Goal: Ask a question: Seek information or help from site administrators or community

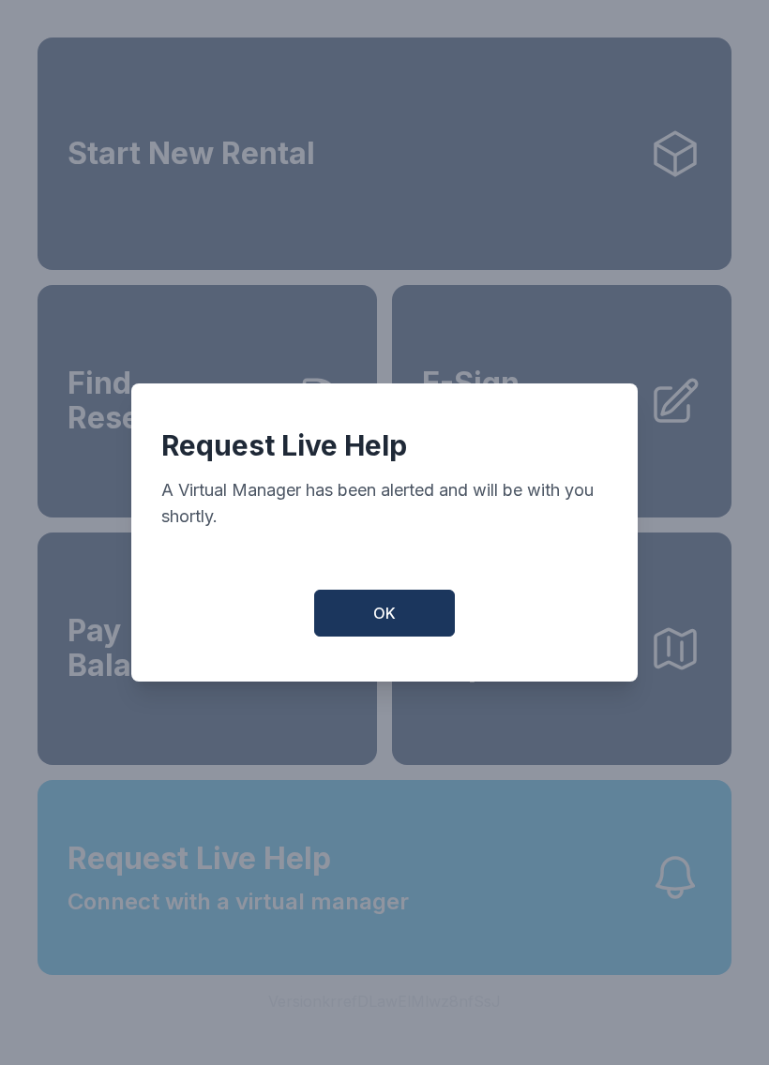
click at [347, 602] on button "OK" at bounding box center [384, 613] width 141 height 47
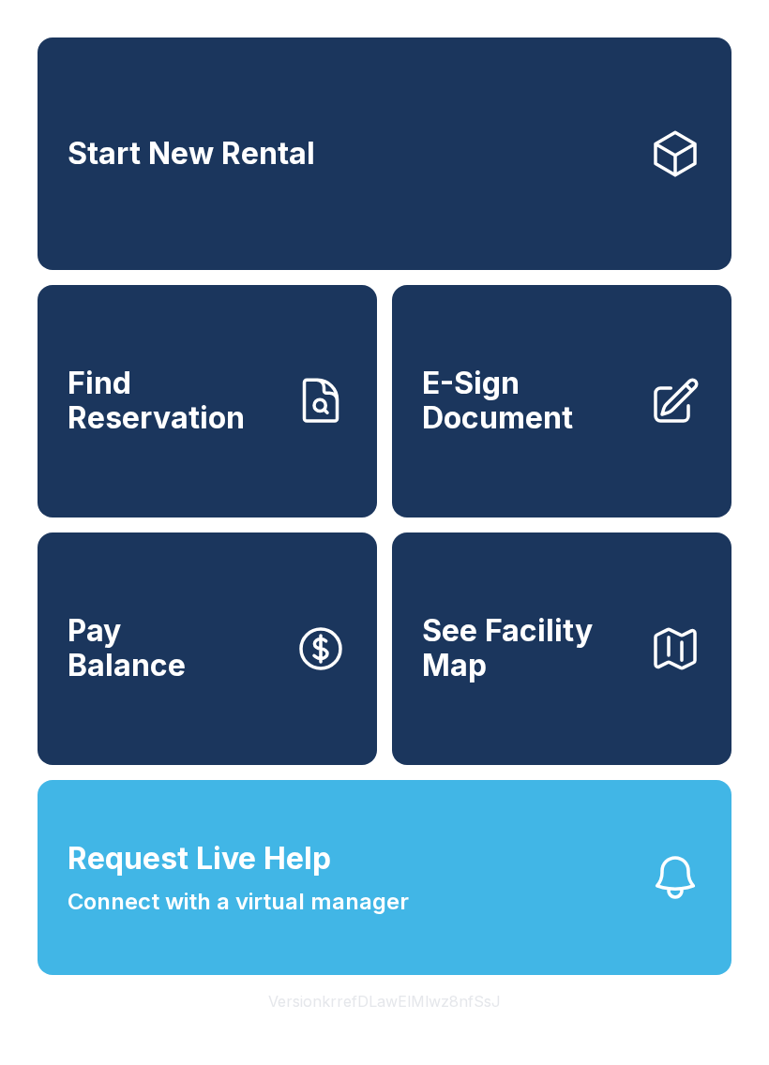
click at [318, 973] on button "Request Live Help Connect with a virtual manager" at bounding box center [384, 877] width 694 height 195
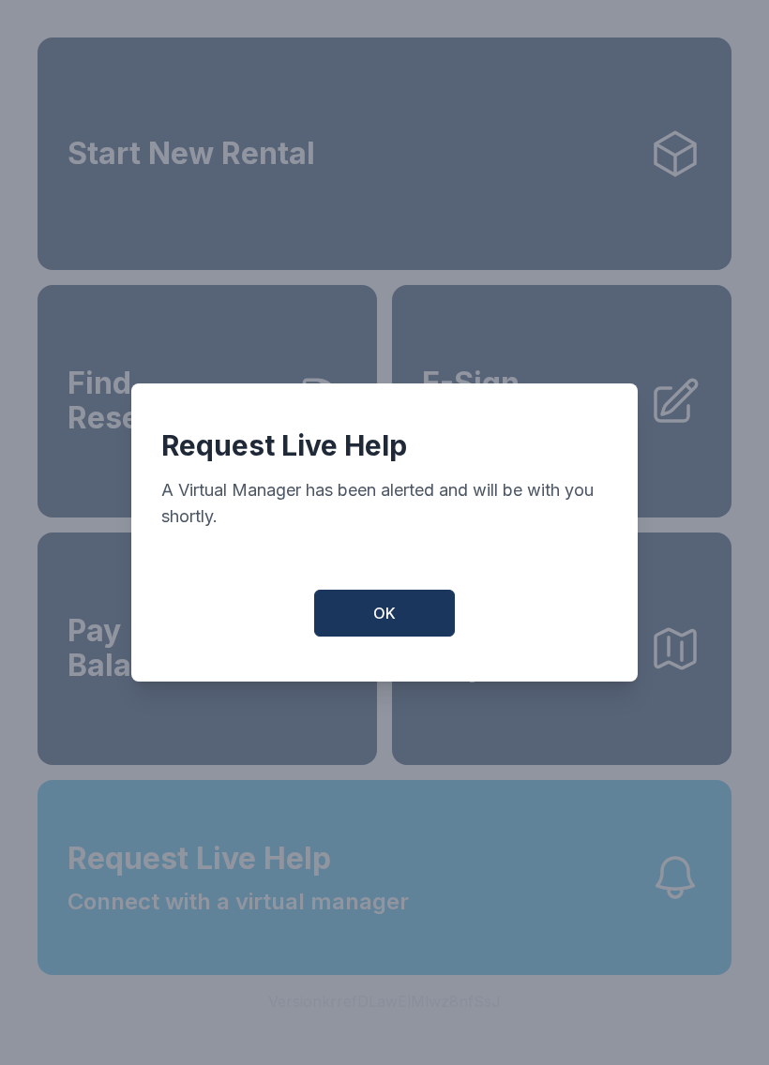
click at [372, 602] on button "OK" at bounding box center [384, 613] width 141 height 47
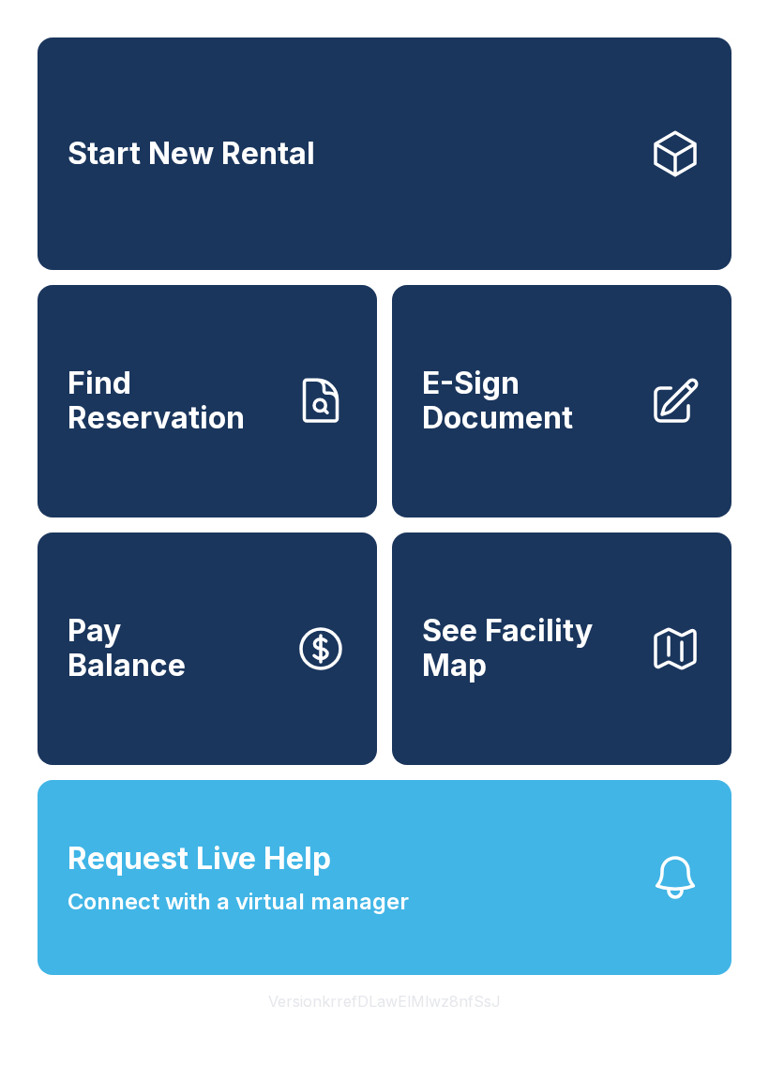
click at [396, 919] on span "Connect with a virtual manager" at bounding box center [237, 902] width 341 height 34
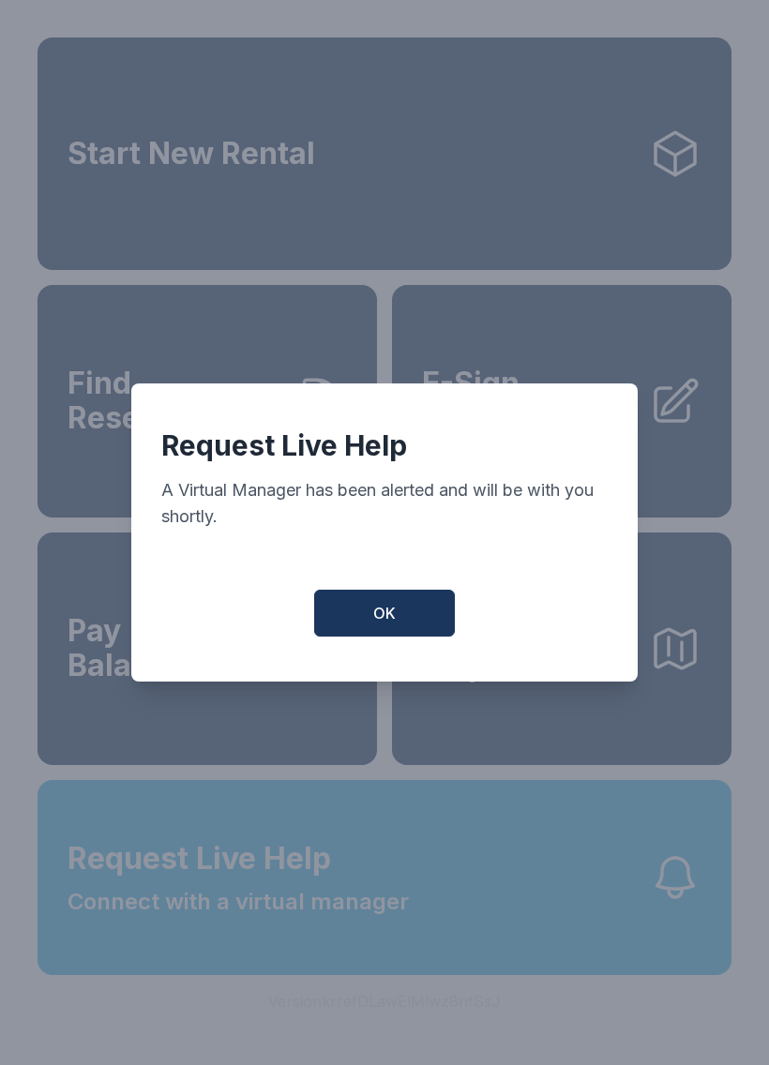
click at [335, 624] on button "OK" at bounding box center [384, 613] width 141 height 47
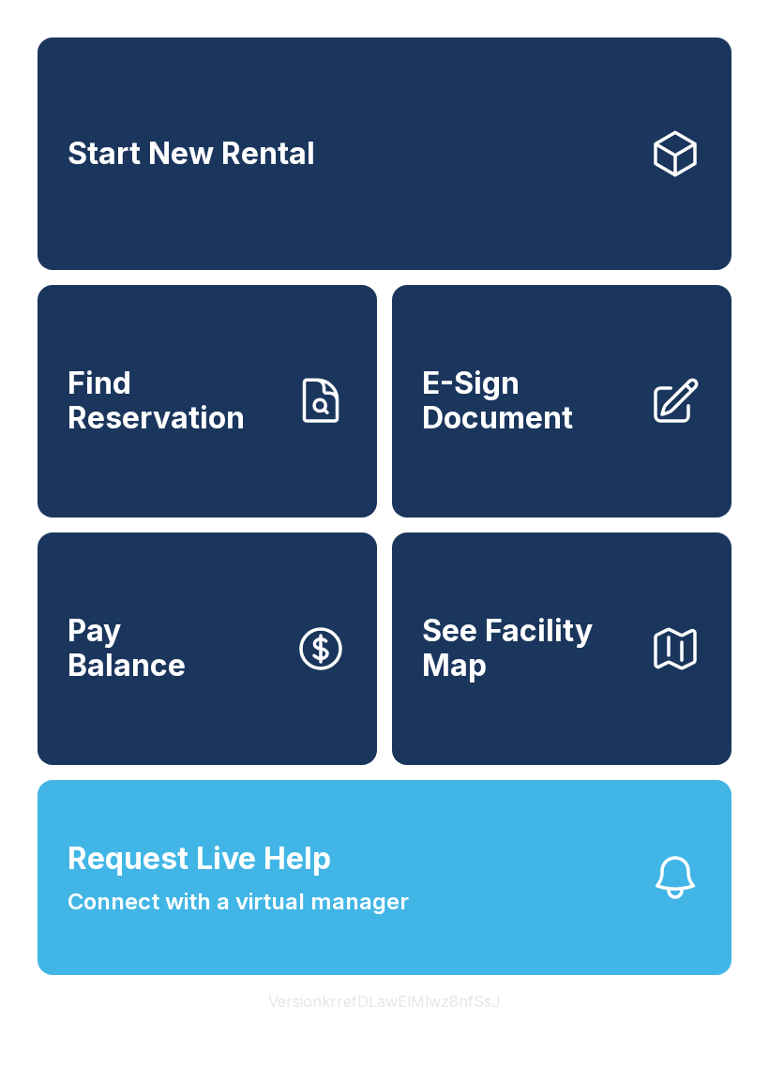
click at [362, 919] on span "Connect with a virtual manager" at bounding box center [237, 902] width 341 height 34
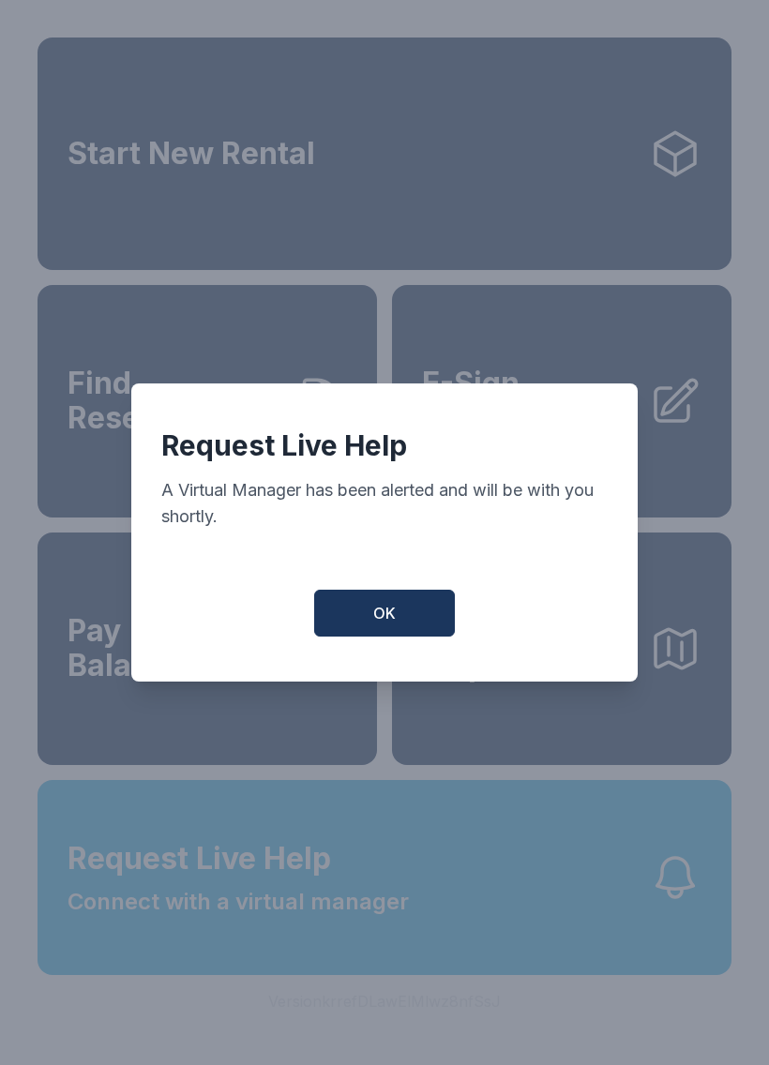
click at [350, 606] on button "OK" at bounding box center [384, 613] width 141 height 47
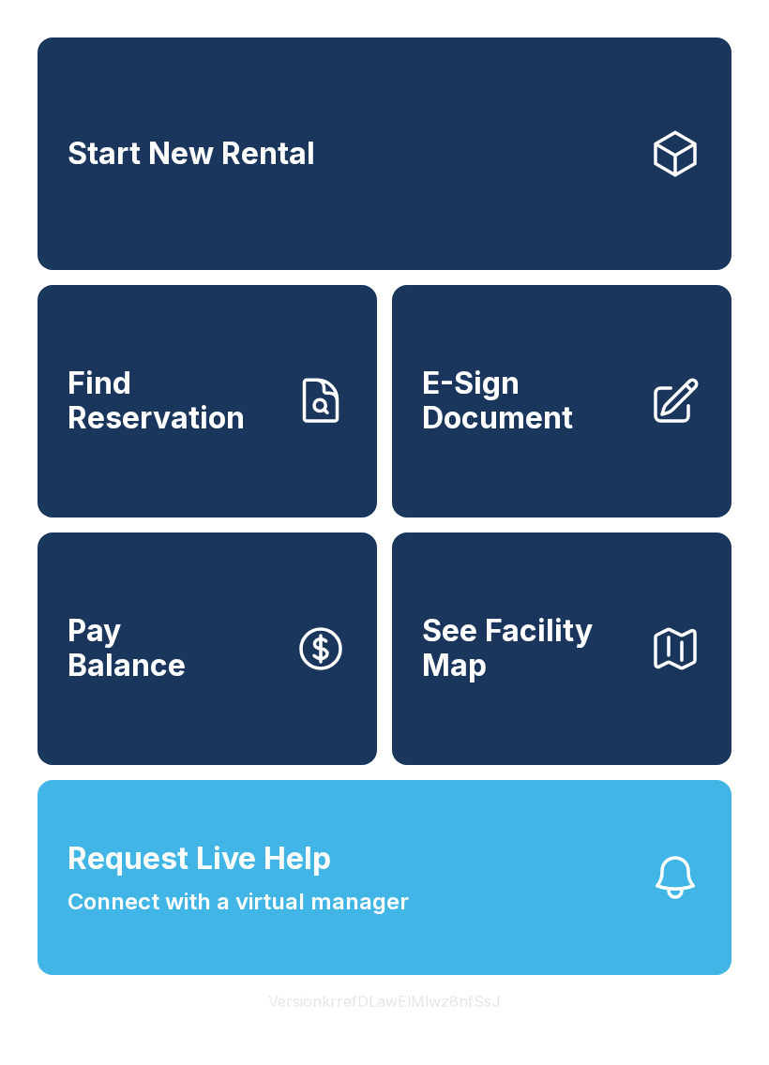
click at [657, 904] on icon "button" at bounding box center [675, 877] width 52 height 52
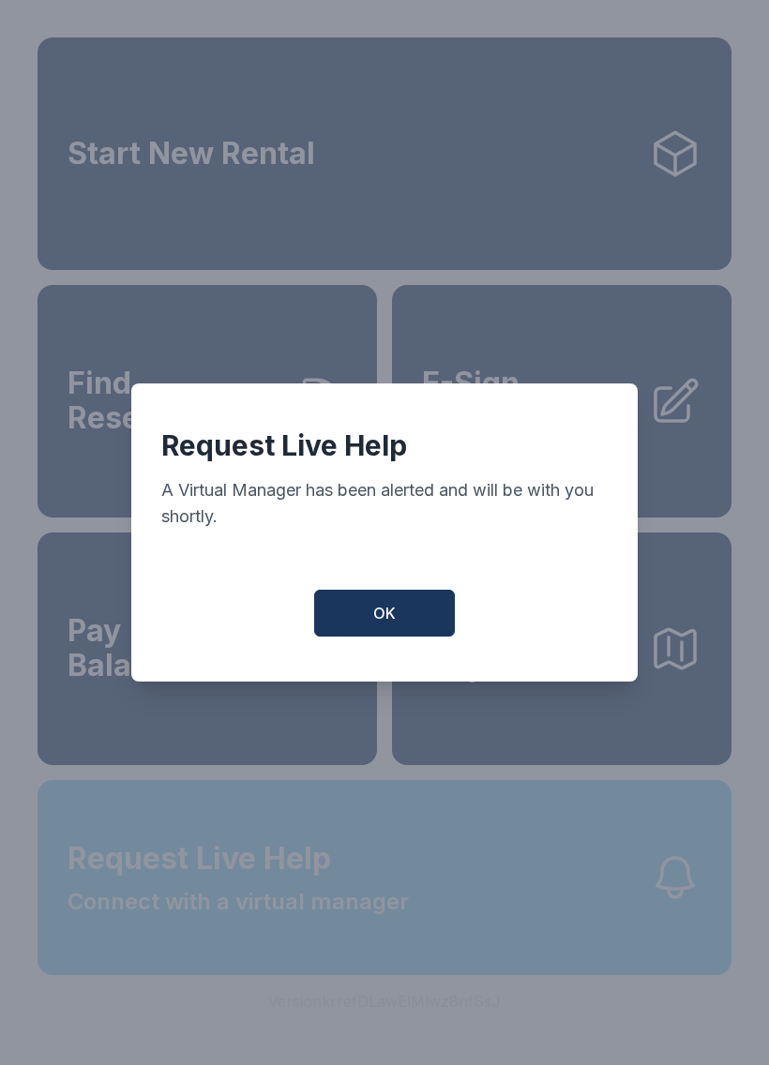
click at [656, 929] on div "Request Live Help A Virtual Manager has been alerted and will be with you short…" at bounding box center [384, 532] width 769 height 1065
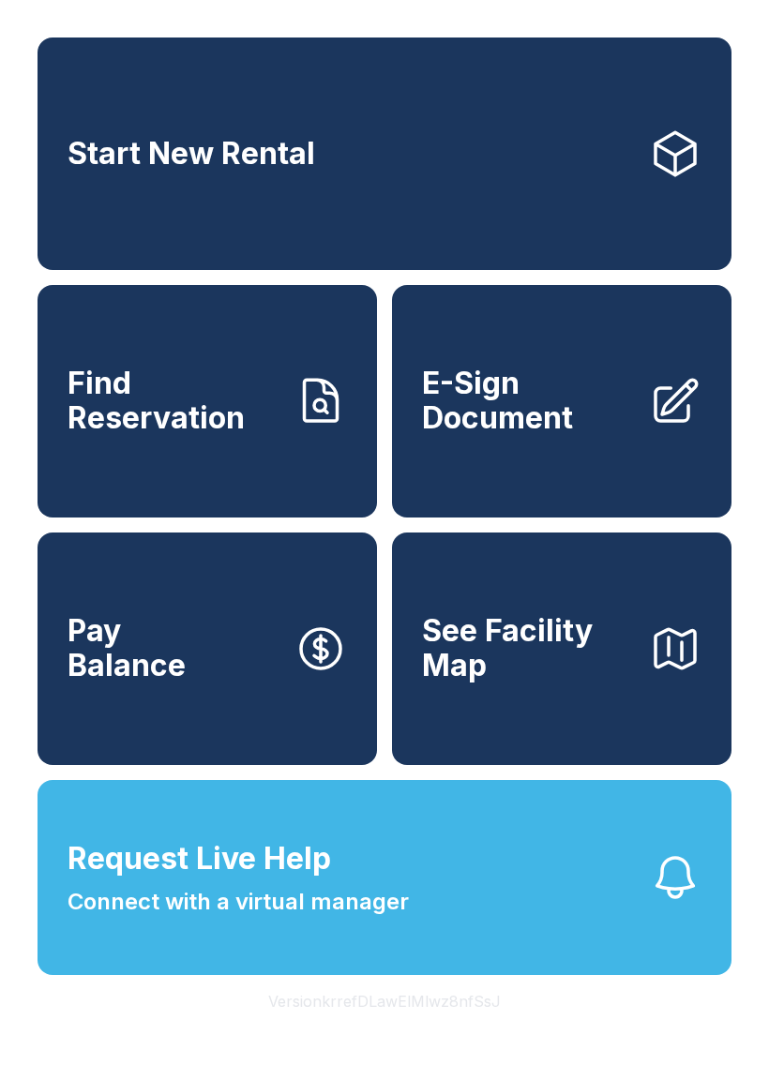
click at [674, 897] on icon "button" at bounding box center [675, 877] width 37 height 39
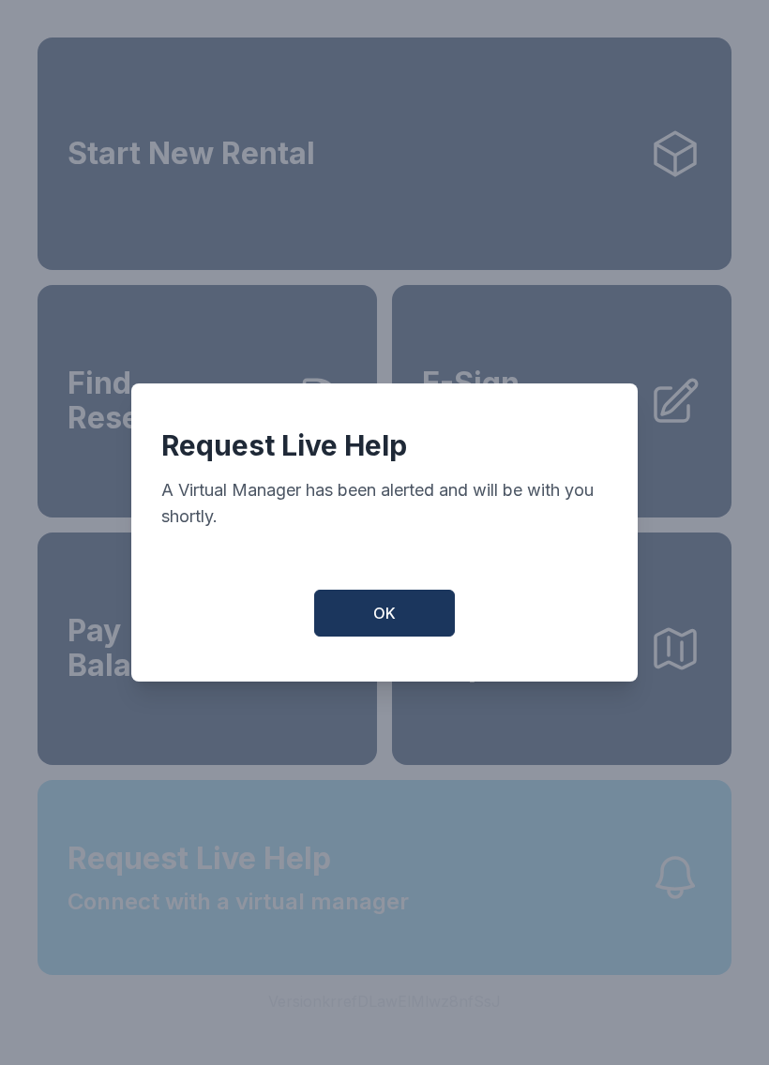
click at [673, 929] on div "Request Live Help A Virtual Manager has been alerted and will be with you short…" at bounding box center [384, 532] width 769 height 1065
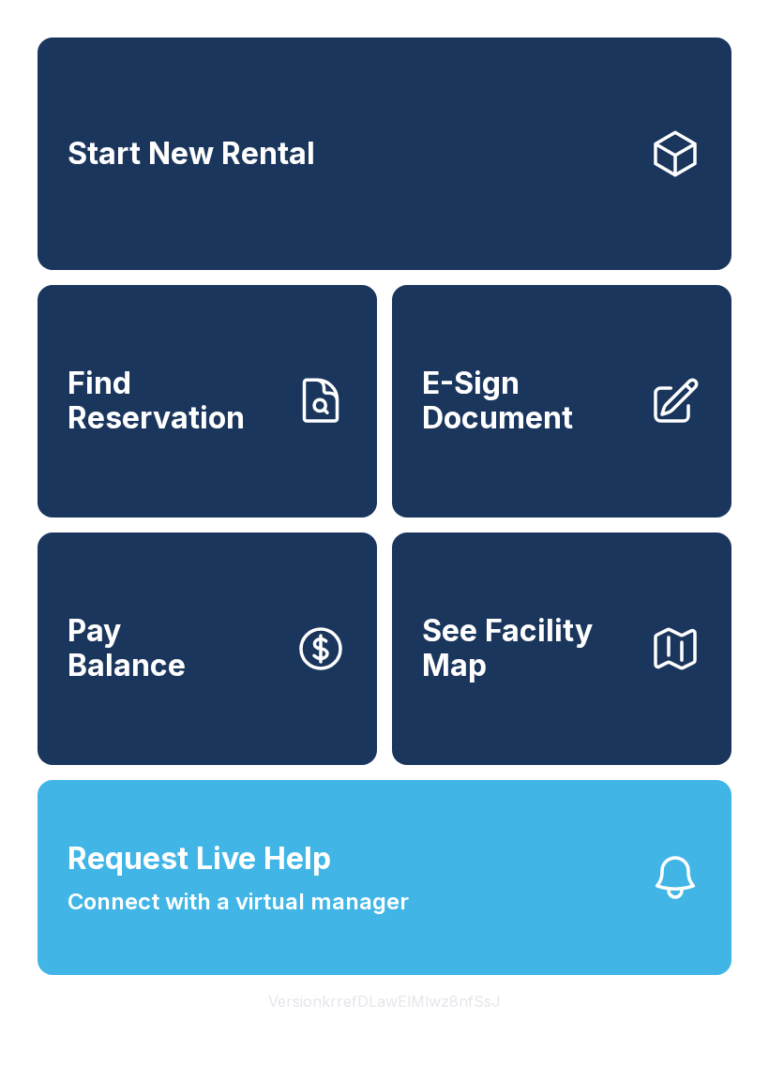
click at [664, 904] on icon "button" at bounding box center [675, 877] width 52 height 52
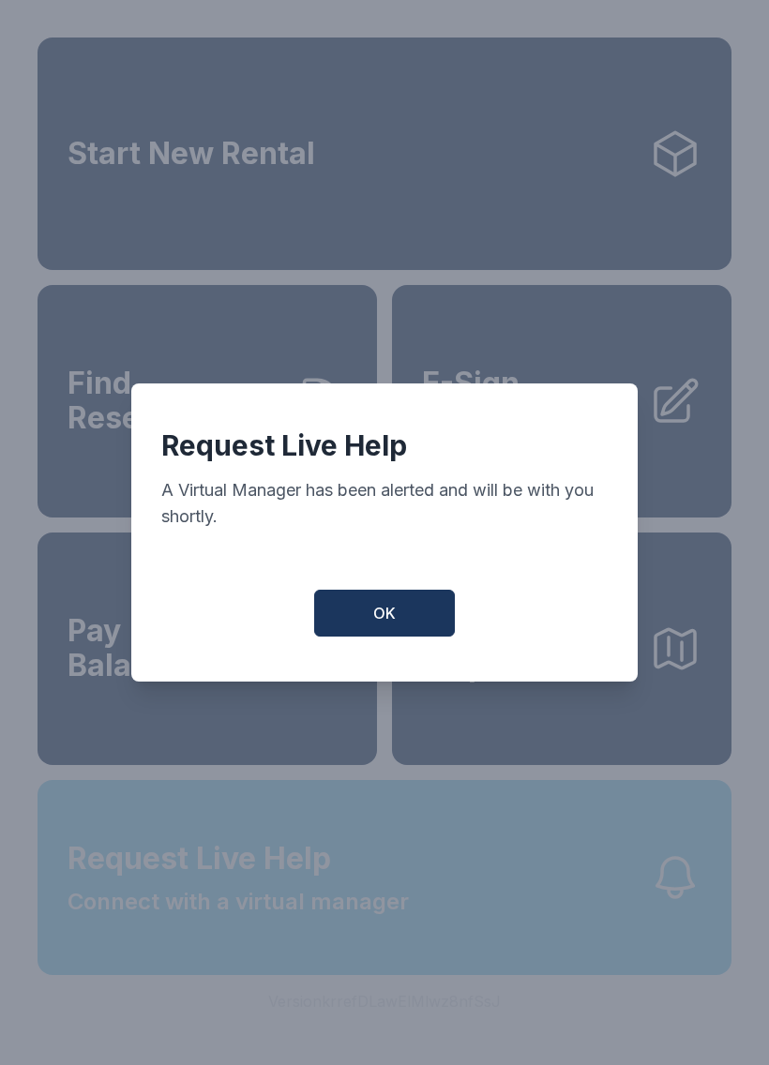
click at [667, 937] on div "Request Live Help A Virtual Manager has been alerted and will be with you short…" at bounding box center [384, 532] width 769 height 1065
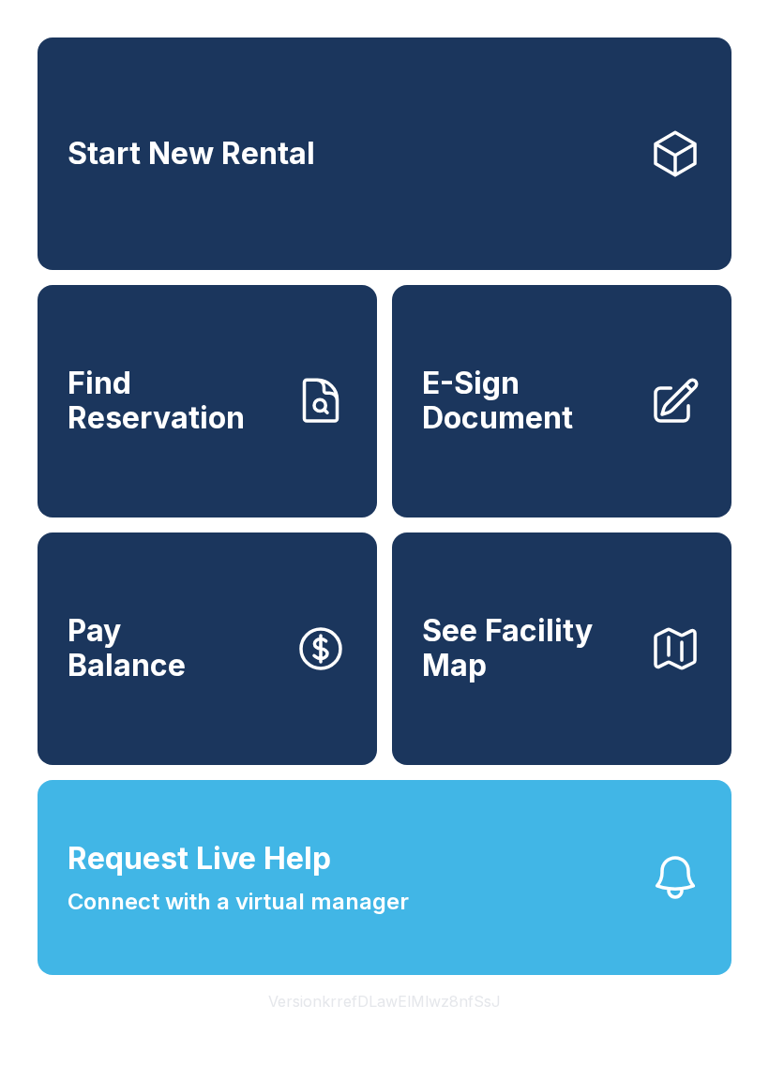
click at [653, 904] on icon "button" at bounding box center [675, 877] width 52 height 52
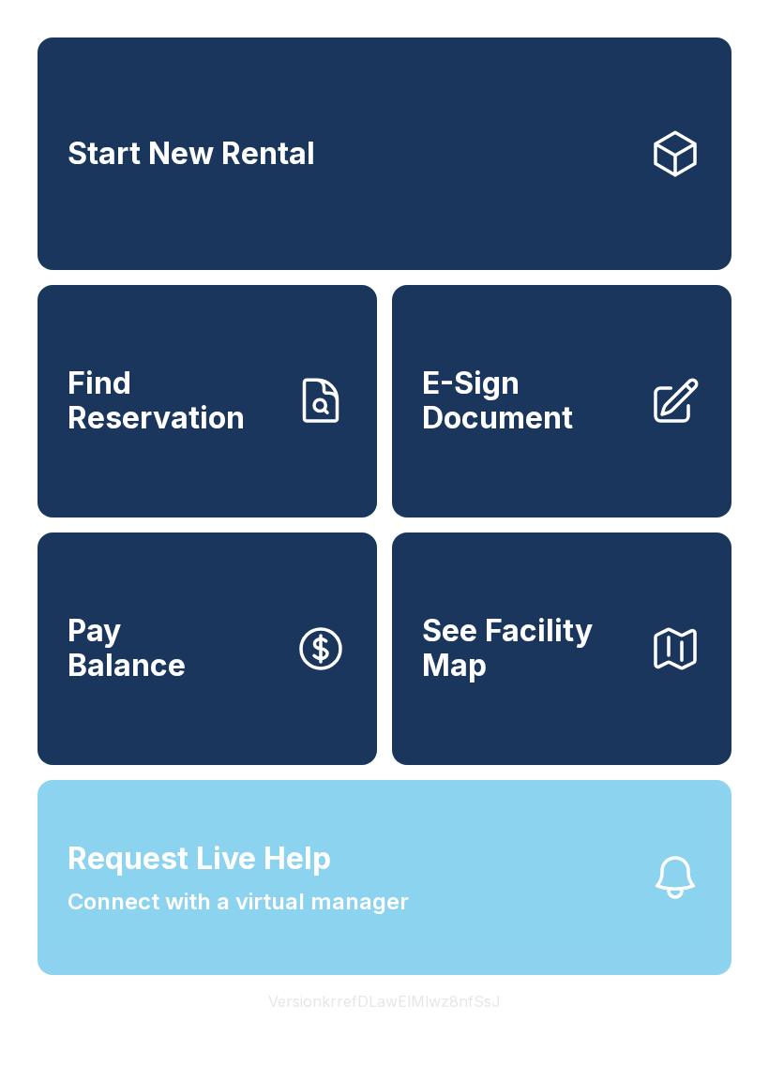
click at [668, 904] on icon "button" at bounding box center [675, 877] width 52 height 52
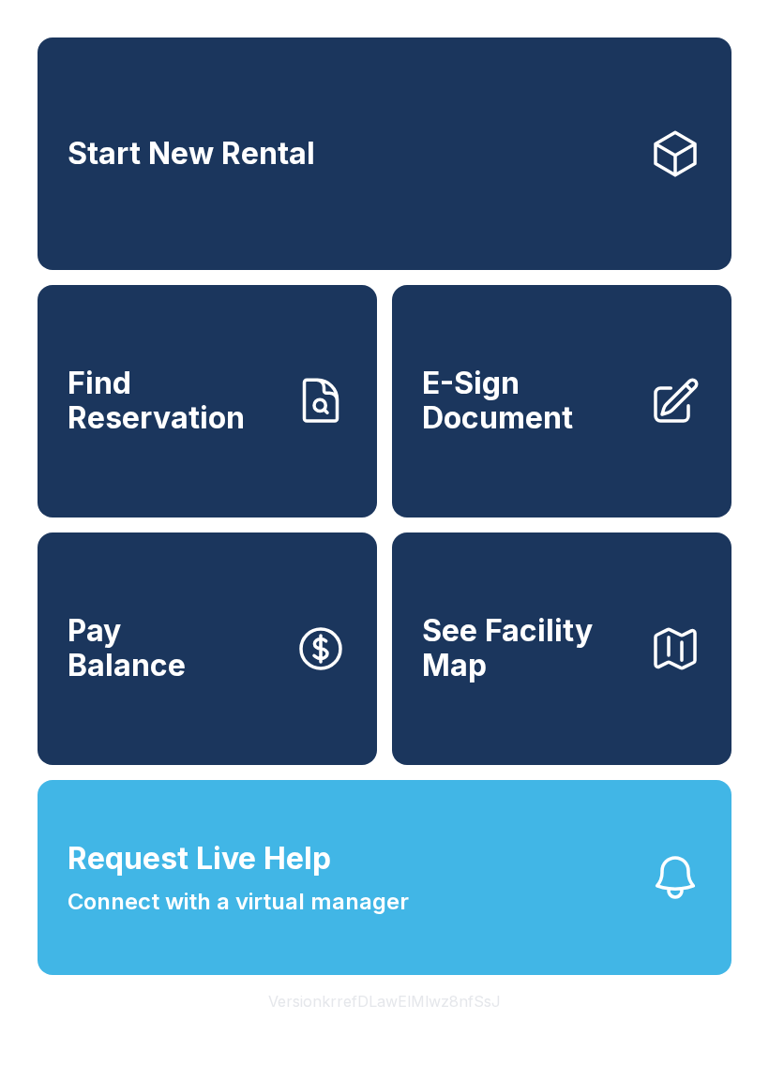
click at [664, 904] on icon "button" at bounding box center [675, 877] width 52 height 52
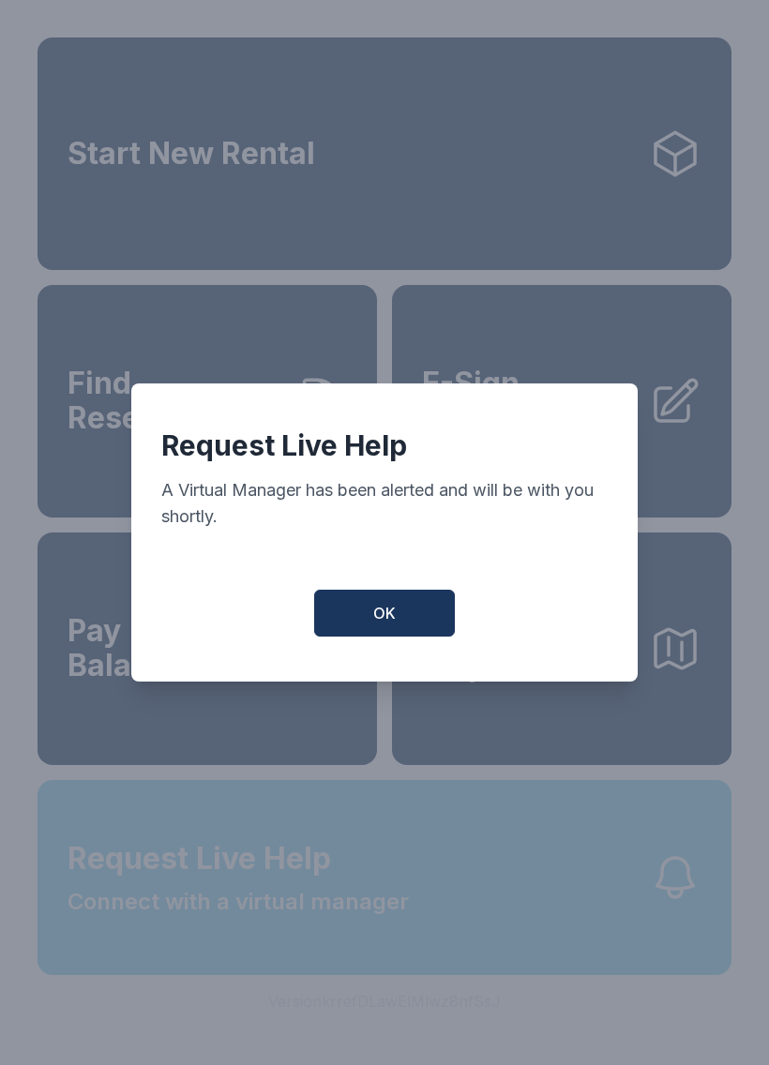
click at [664, 936] on div "Request Live Help A Virtual Manager has been alerted and will be with you short…" at bounding box center [384, 532] width 769 height 1065
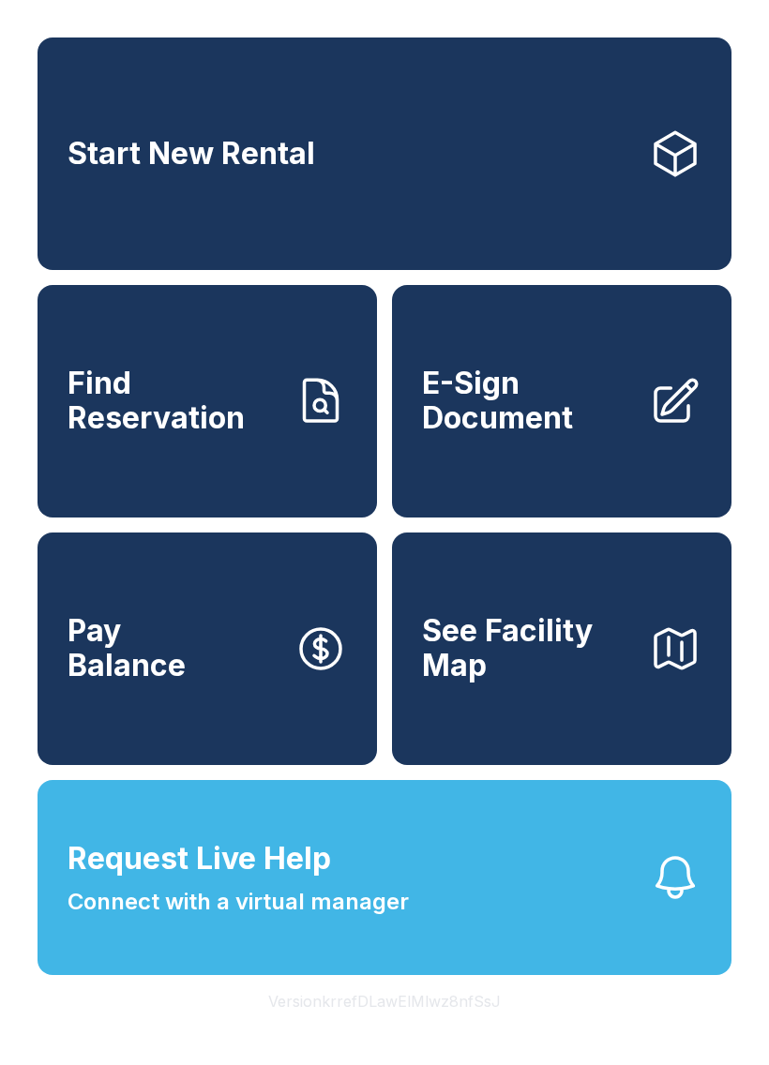
click at [659, 897] on icon "button" at bounding box center [675, 877] width 37 height 39
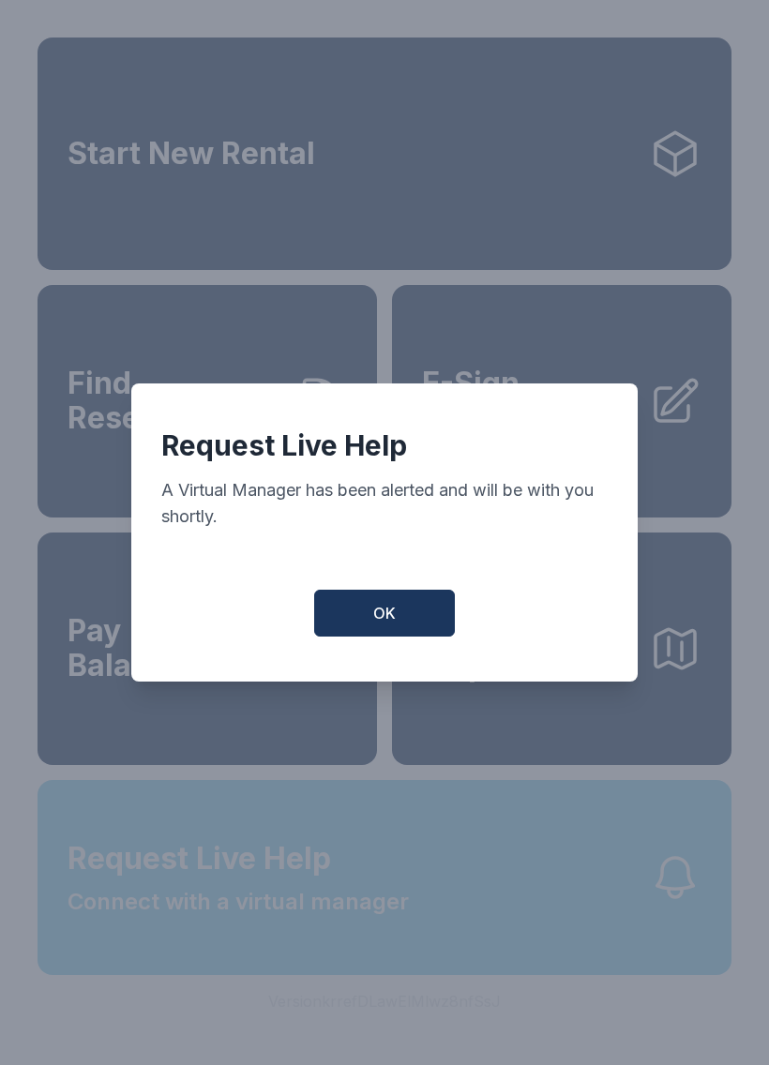
click at [659, 925] on div "Request Live Help A Virtual Manager has been alerted and will be with you short…" at bounding box center [384, 532] width 769 height 1065
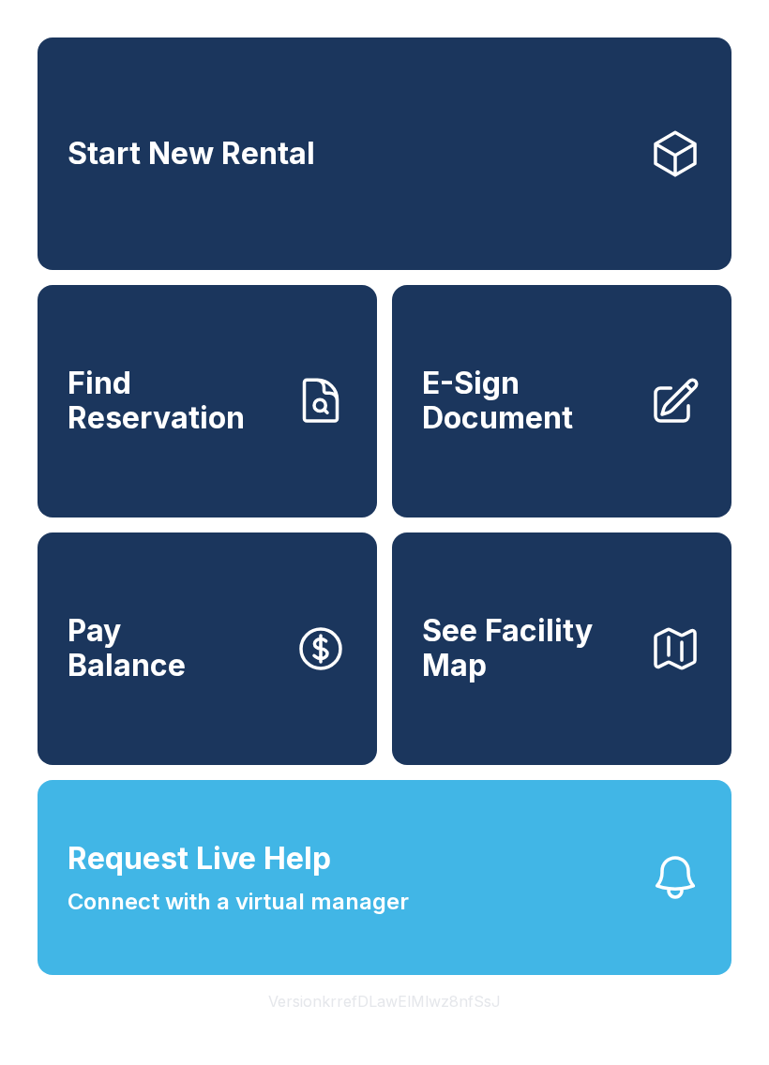
click at [650, 904] on icon "button" at bounding box center [675, 877] width 52 height 52
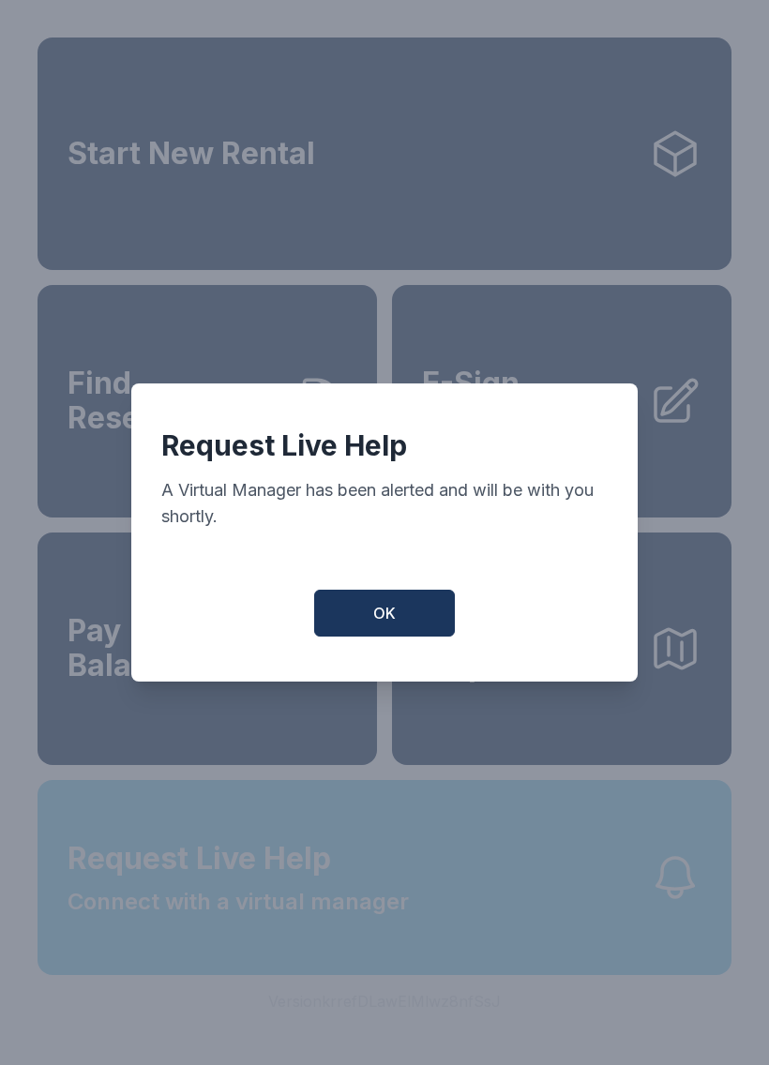
click at [650, 931] on div "Request Live Help A Virtual Manager has been alerted and will be with you short…" at bounding box center [384, 532] width 769 height 1065
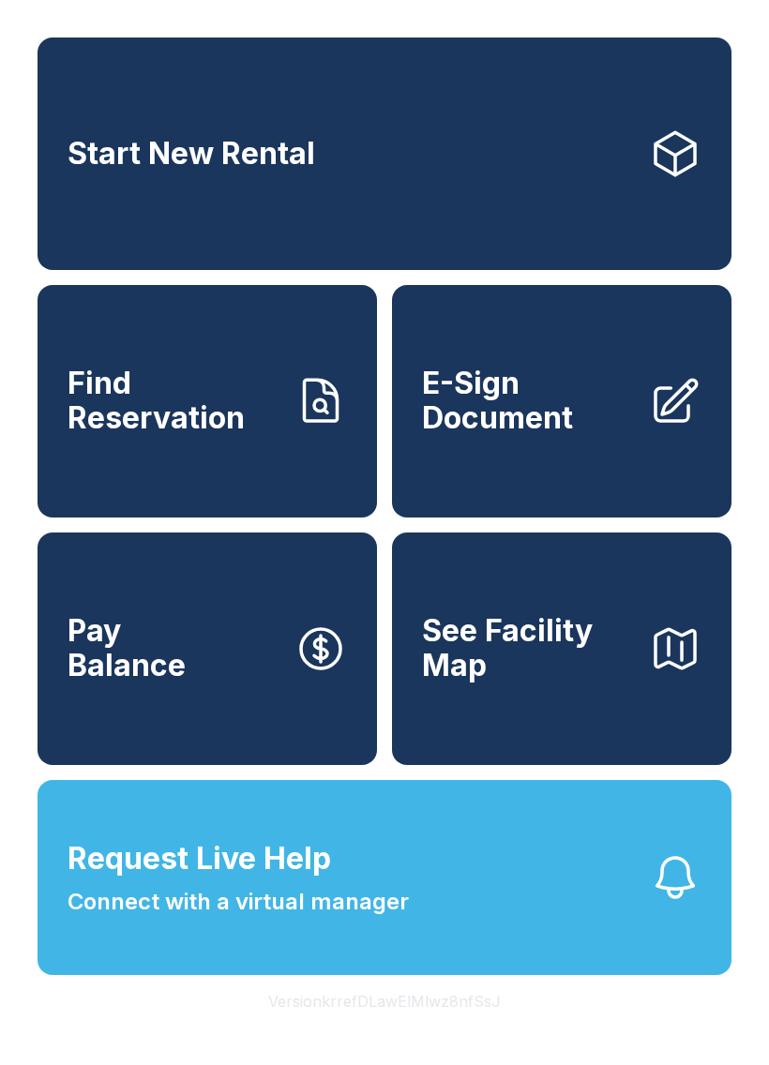
click at [643, 942] on button "Request Live Help Connect with a virtual manager" at bounding box center [384, 877] width 694 height 195
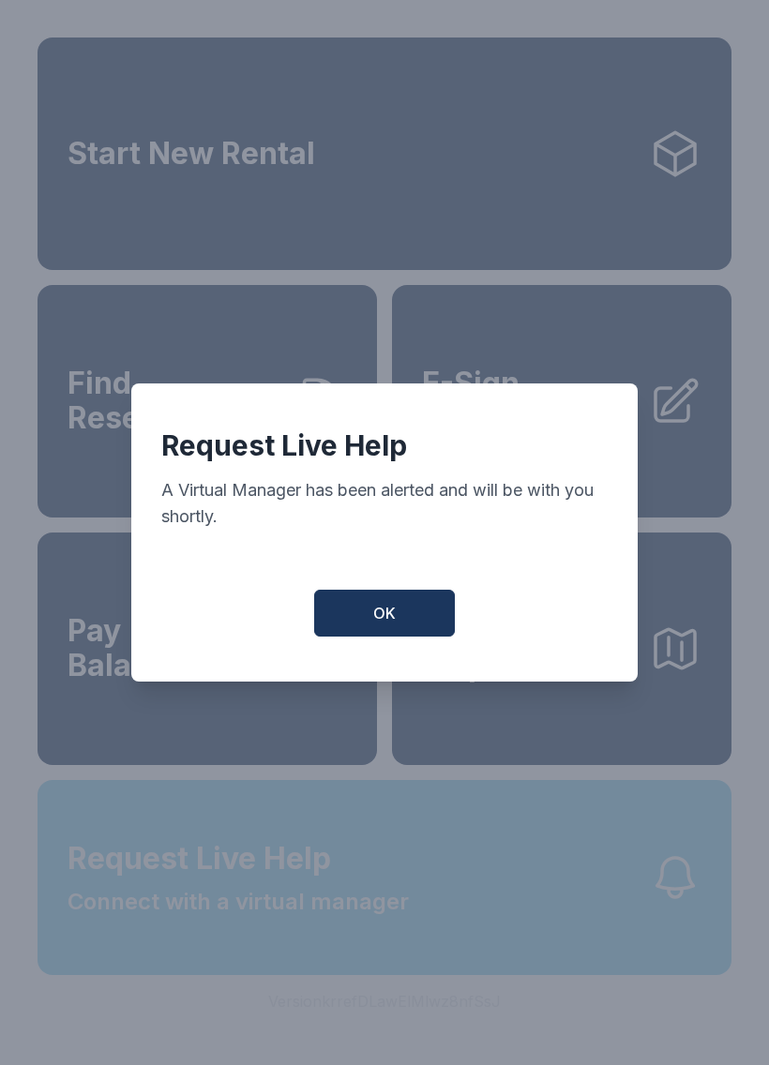
click at [642, 942] on div "Request Live Help A Virtual Manager has been alerted and will be with you short…" at bounding box center [384, 532] width 769 height 1065
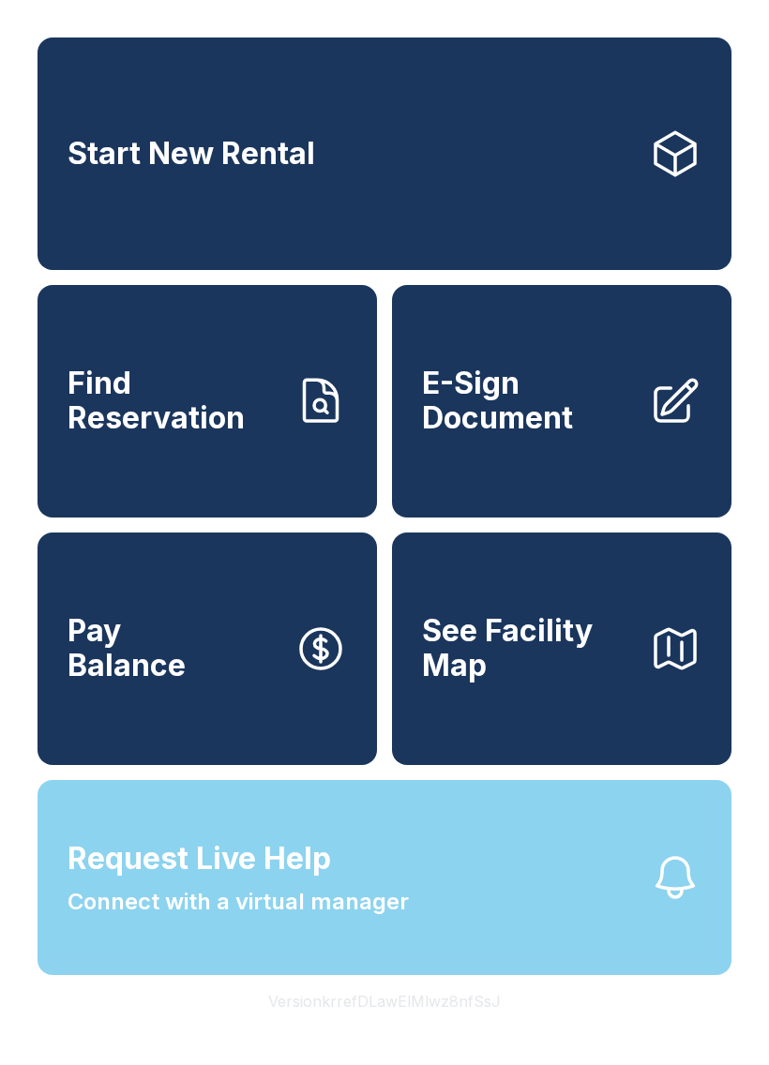
click at [659, 960] on button "Request Live Help Connect with a virtual manager" at bounding box center [384, 877] width 694 height 195
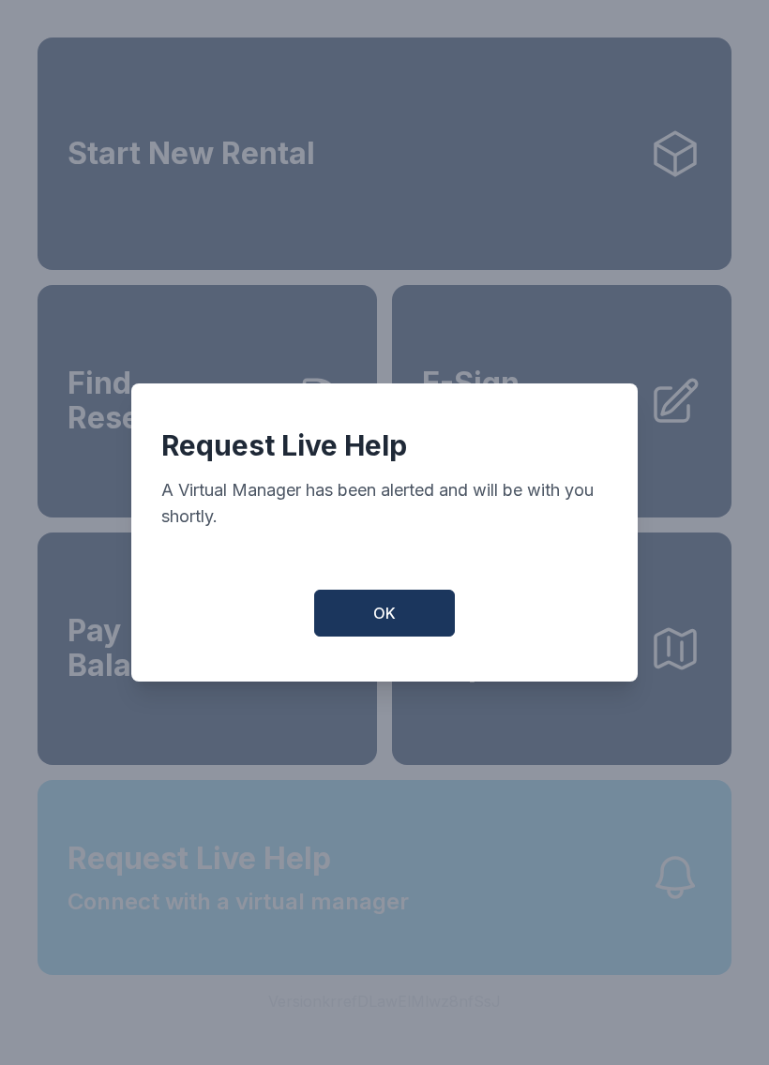
click at [659, 959] on div "Request Live Help A Virtual Manager has been alerted and will be with you short…" at bounding box center [384, 532] width 769 height 1065
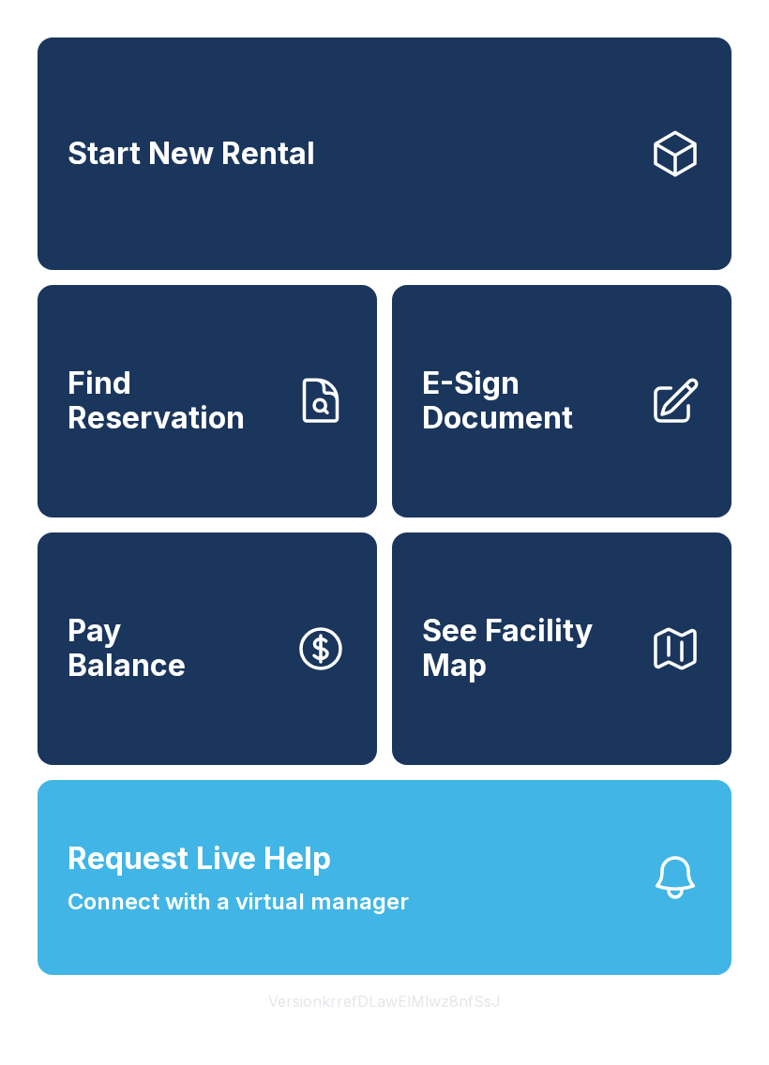
click at [663, 946] on button "Request Live Help Connect with a virtual manager" at bounding box center [384, 877] width 694 height 195
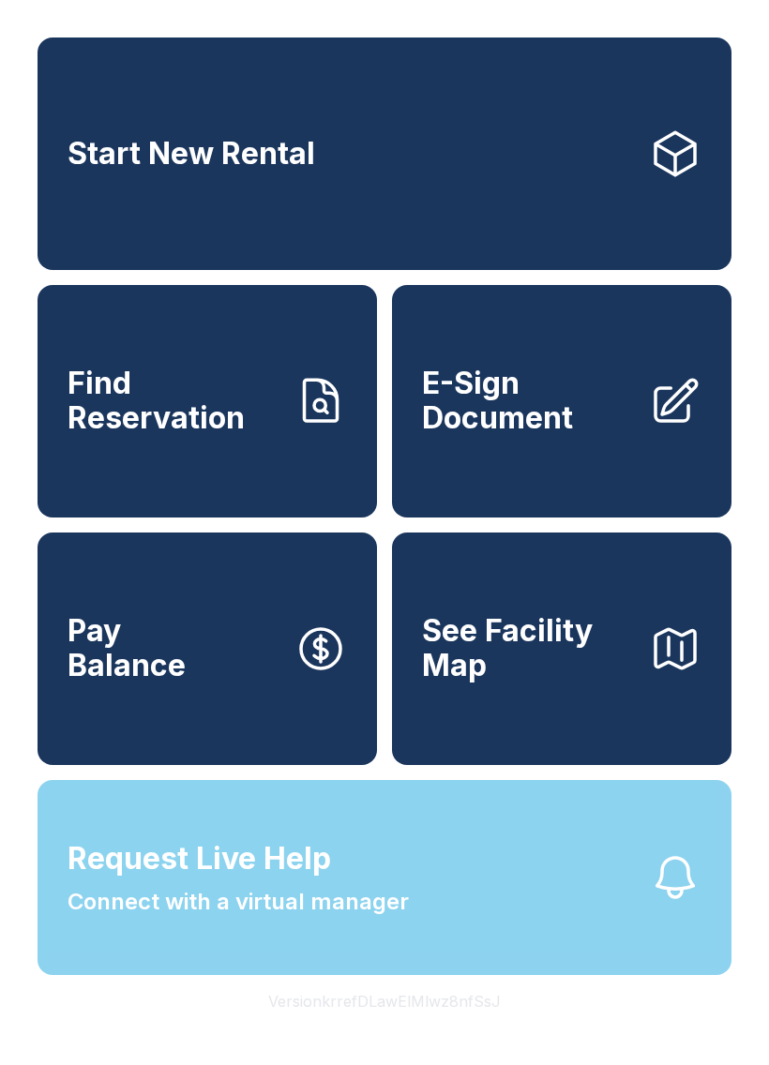
click at [663, 945] on div "Request Live Help A Virtual Manager has been alerted and will be with you short…" at bounding box center [384, 532] width 769 height 1065
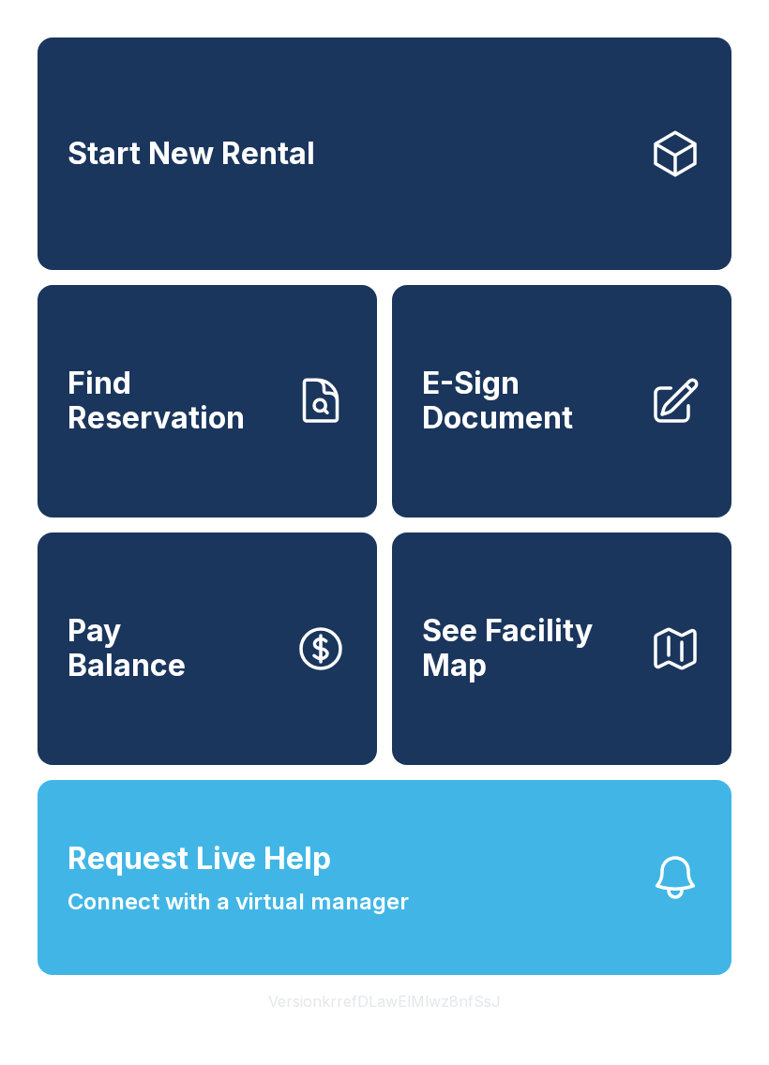
click at [665, 953] on button "Request Live Help Connect with a virtual manager" at bounding box center [384, 877] width 694 height 195
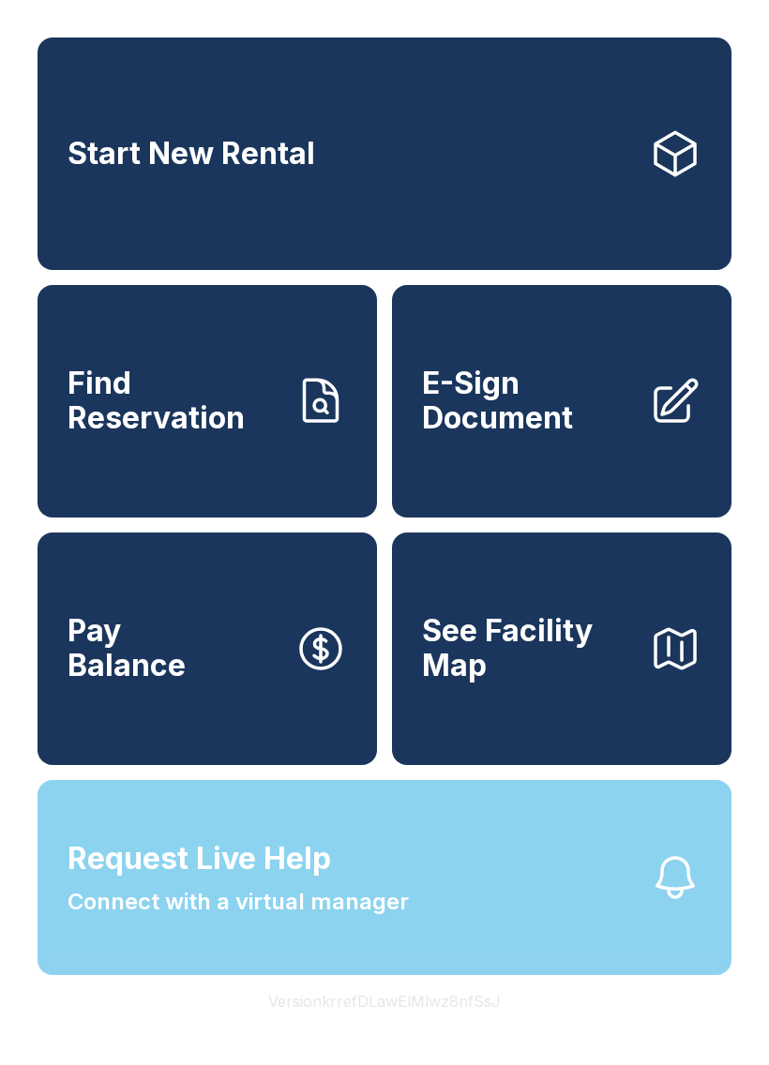
click at [665, 954] on div "Request Live Help A Virtual Manager has been alerted and will be with you short…" at bounding box center [384, 532] width 769 height 1065
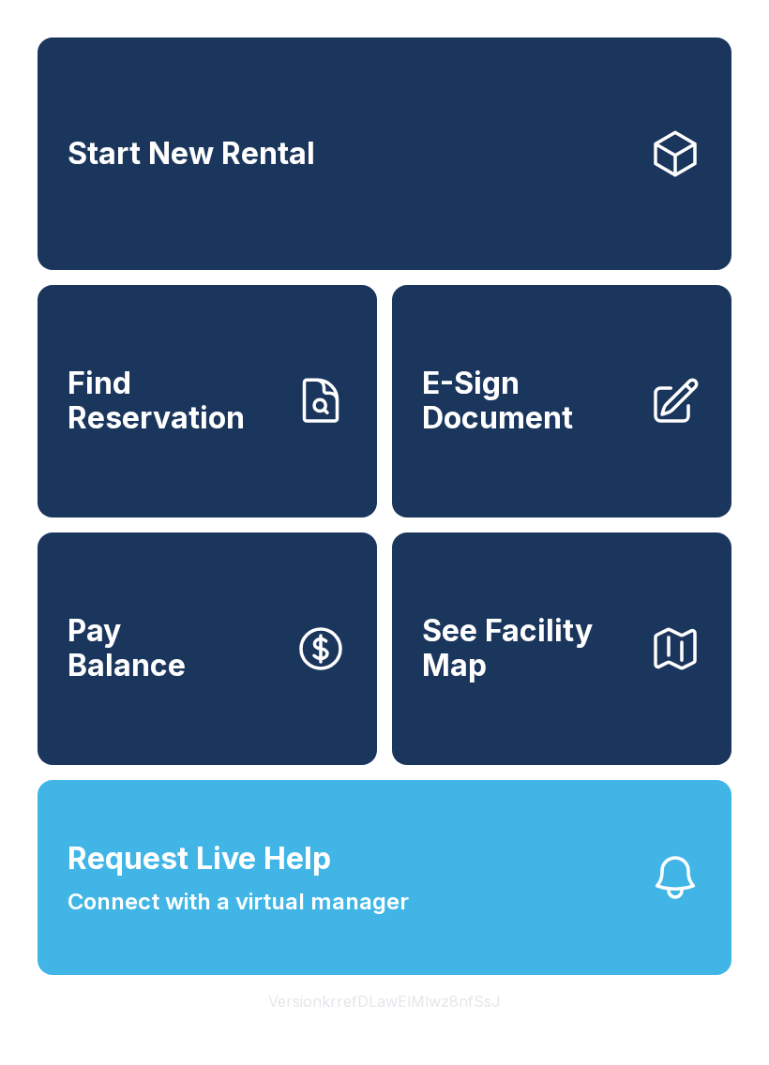
click at [652, 951] on button "Request Live Help Connect with a virtual manager" at bounding box center [384, 877] width 694 height 195
click at [650, 951] on button "Request Live Help Connect with a virtual manager" at bounding box center [384, 877] width 694 height 195
click at [637, 955] on button "Request Live Help Connect with a virtual manager" at bounding box center [384, 877] width 694 height 195
click at [651, 945] on button "Request Live Help Connect with a virtual manager" at bounding box center [384, 877] width 694 height 195
click at [673, 904] on icon "button" at bounding box center [675, 877] width 52 height 52
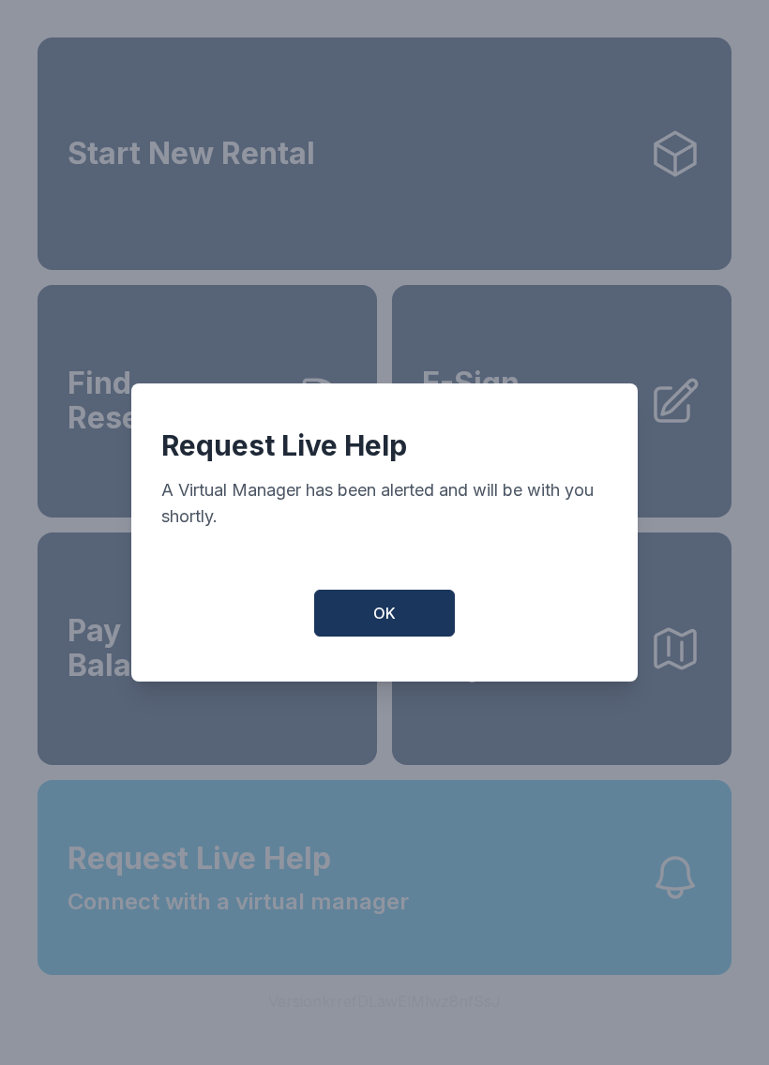
click at [369, 632] on button "OK" at bounding box center [384, 613] width 141 height 47
